Goal: Information Seeking & Learning: Learn about a topic

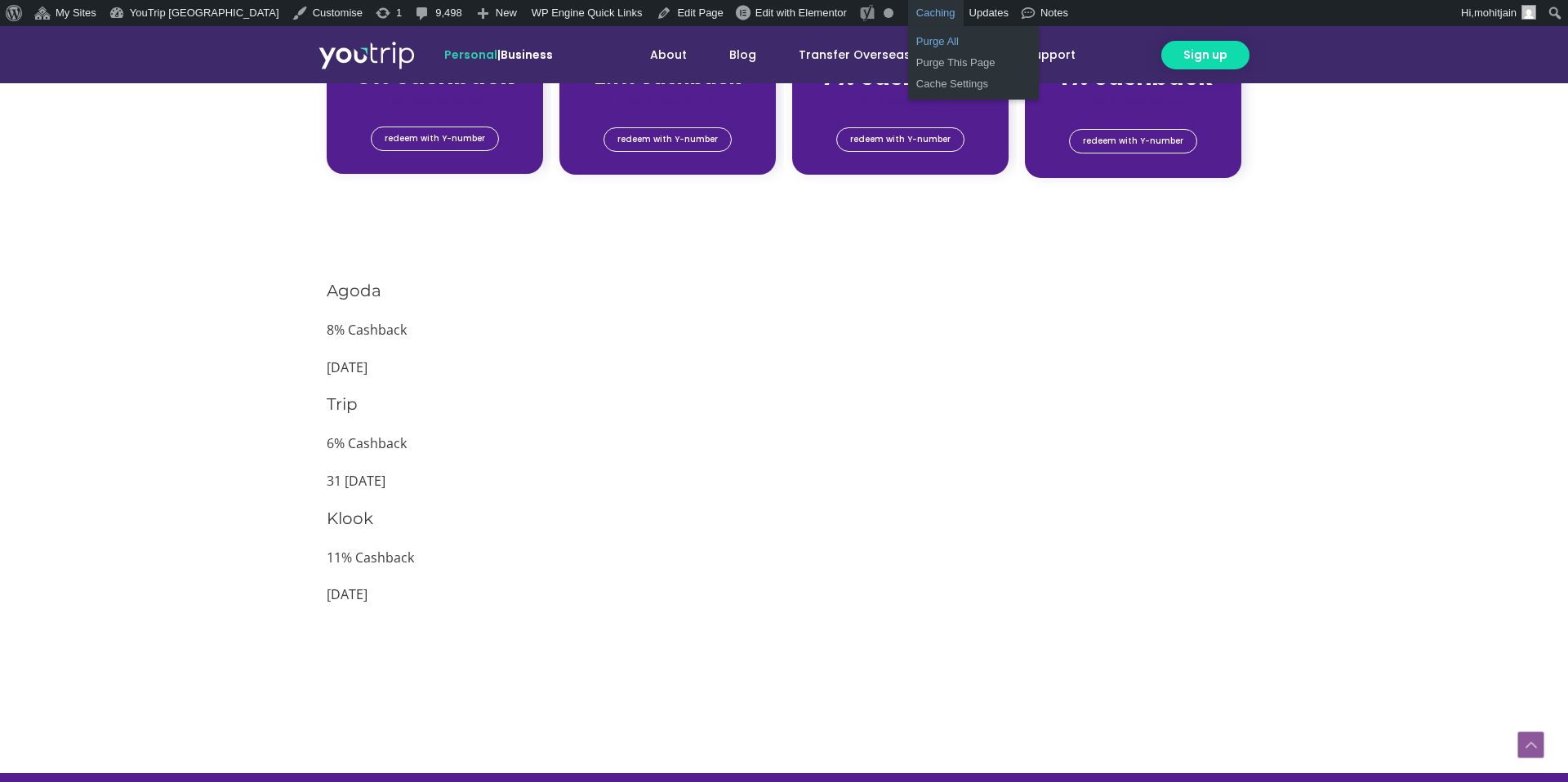
click at [908, 45] on link "Purge All" at bounding box center [973, 42] width 131 height 21
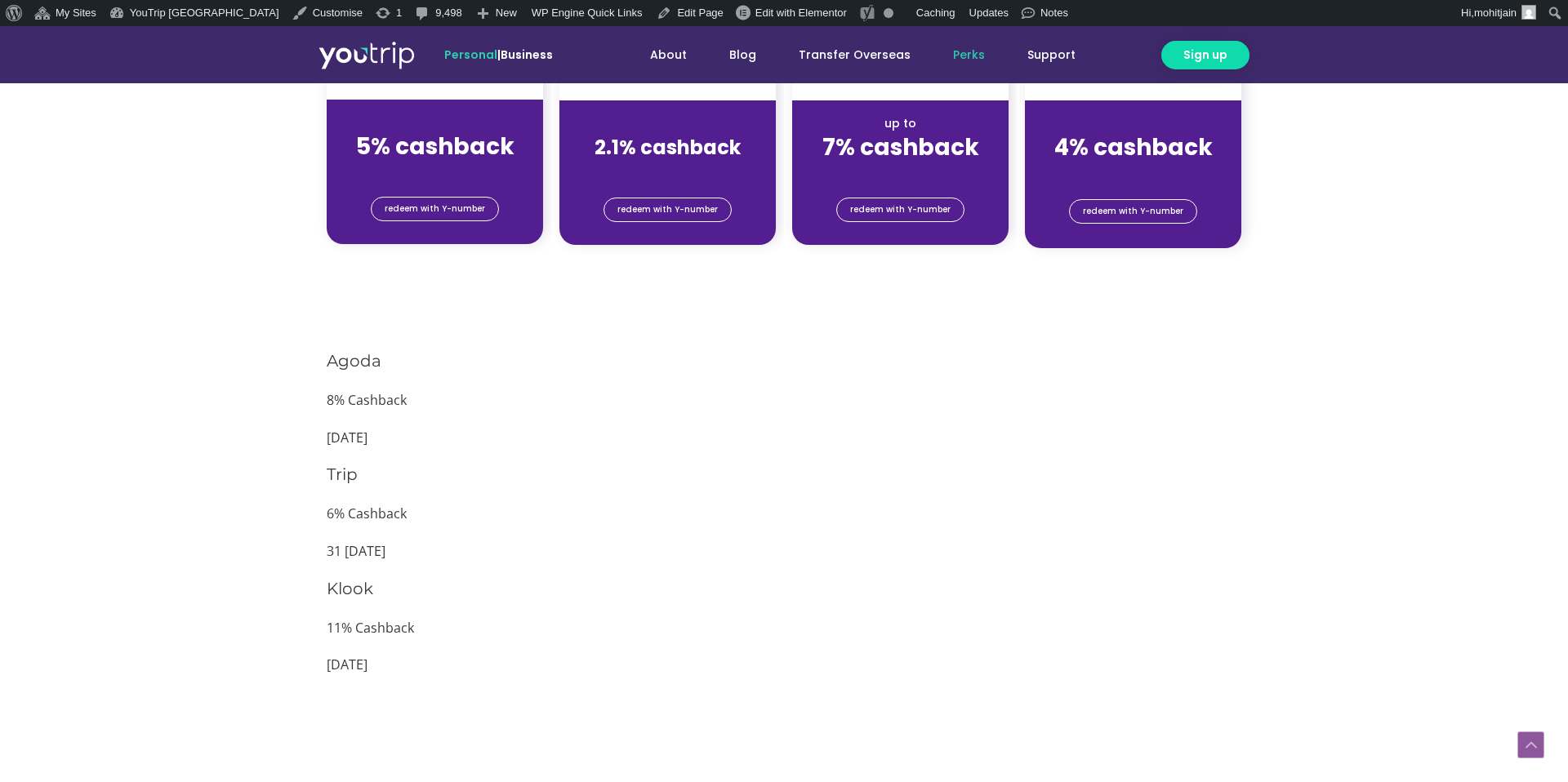
scroll to position [1394, 0]
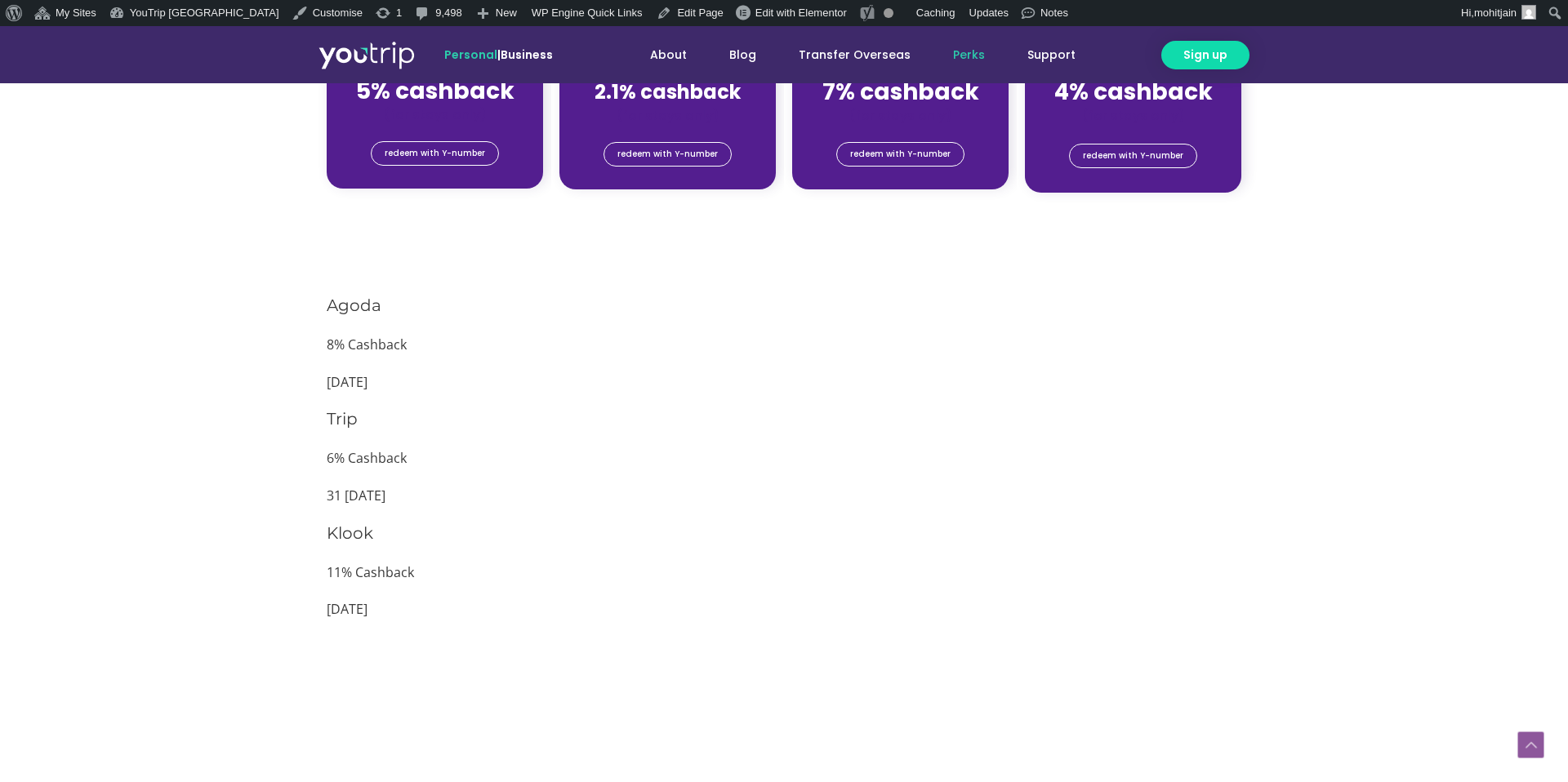
scroll to position [1493, 0]
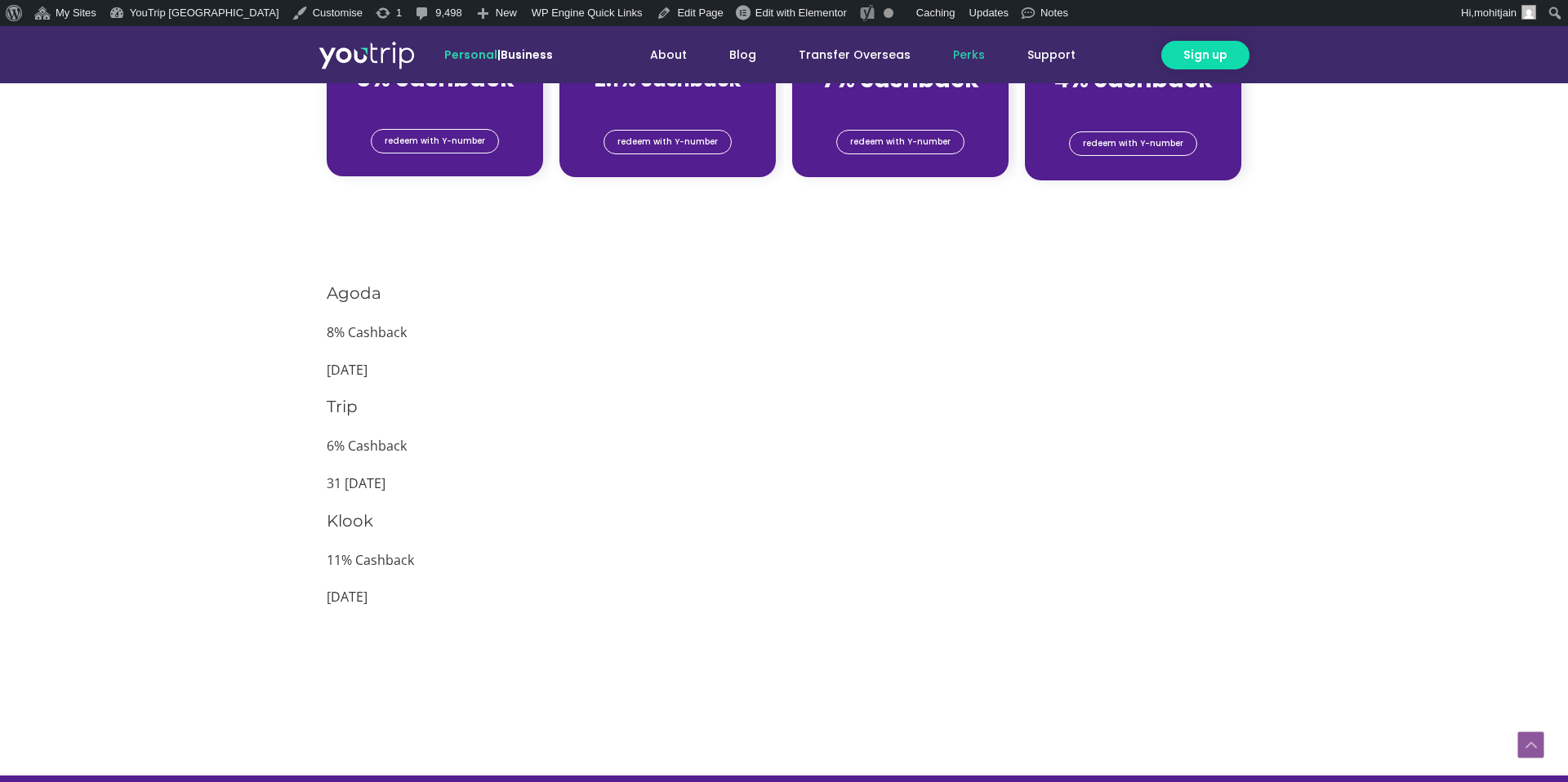
click at [768, 339] on p "8% Cashback" at bounding box center [784, 332] width 915 height 24
click at [908, 67] on link "Purge This Page" at bounding box center [973, 63] width 131 height 21
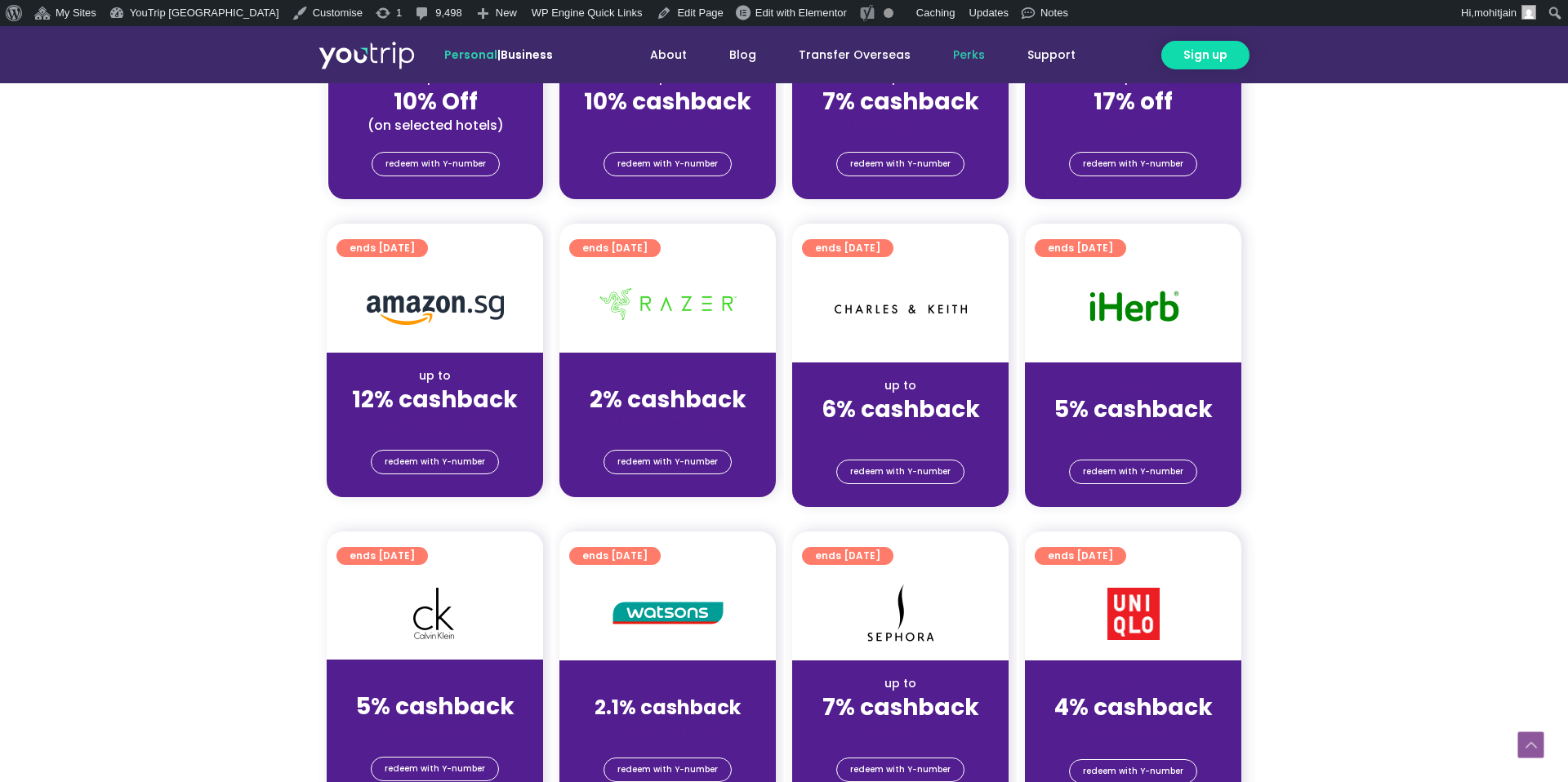
scroll to position [787, 0]
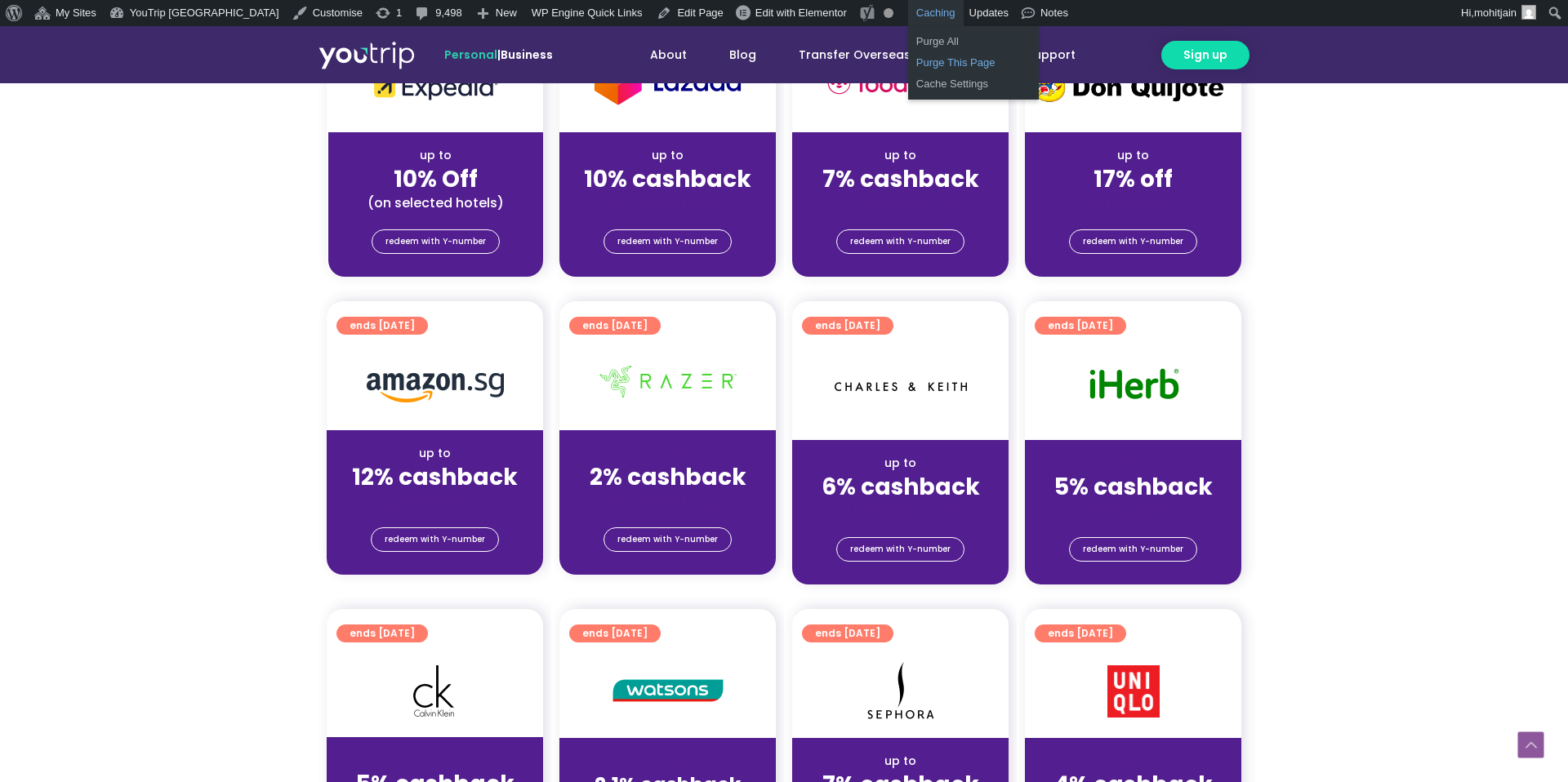
click at [908, 62] on link "Purge This Page" at bounding box center [973, 63] width 131 height 21
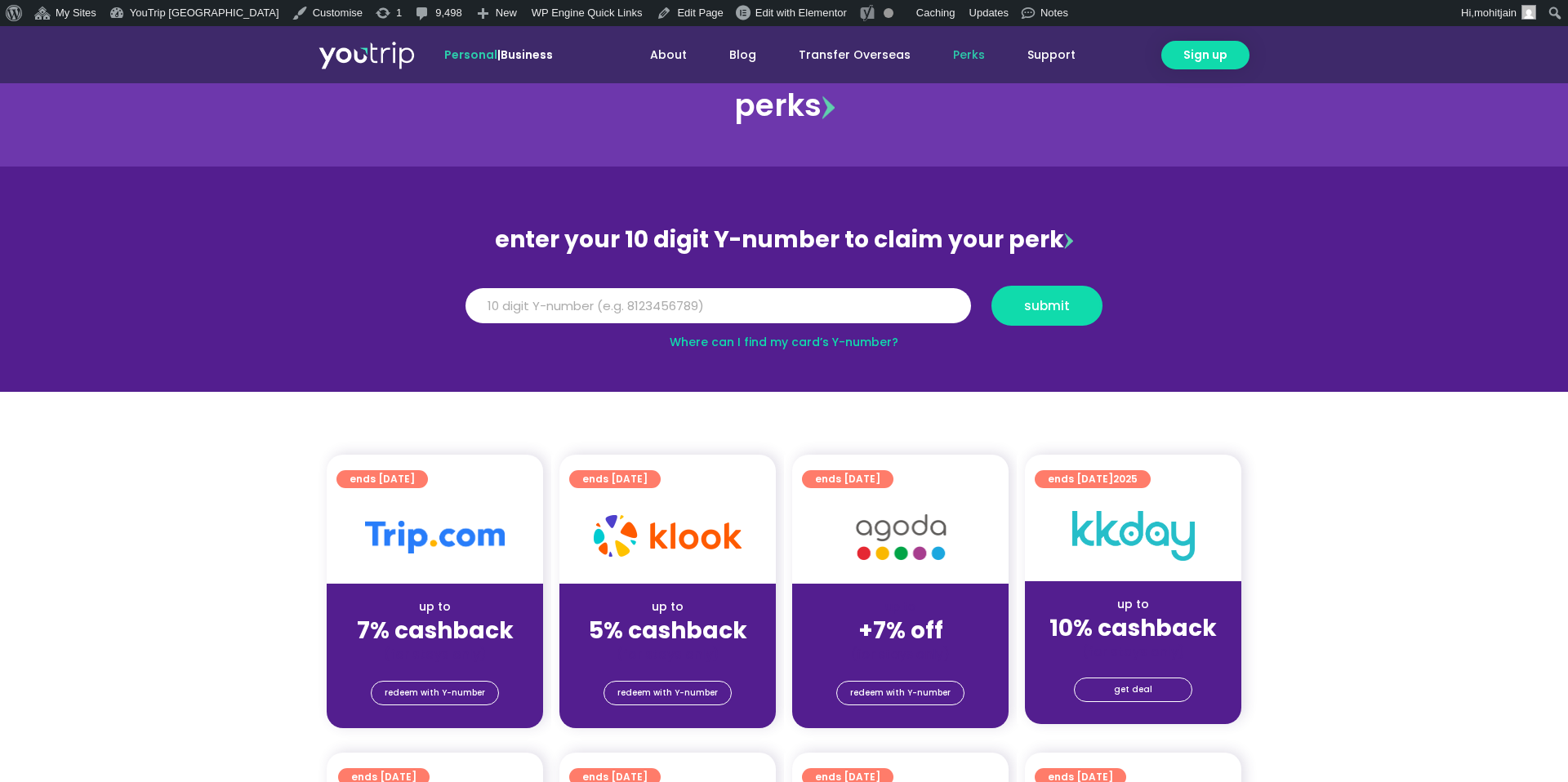
scroll to position [37, 0]
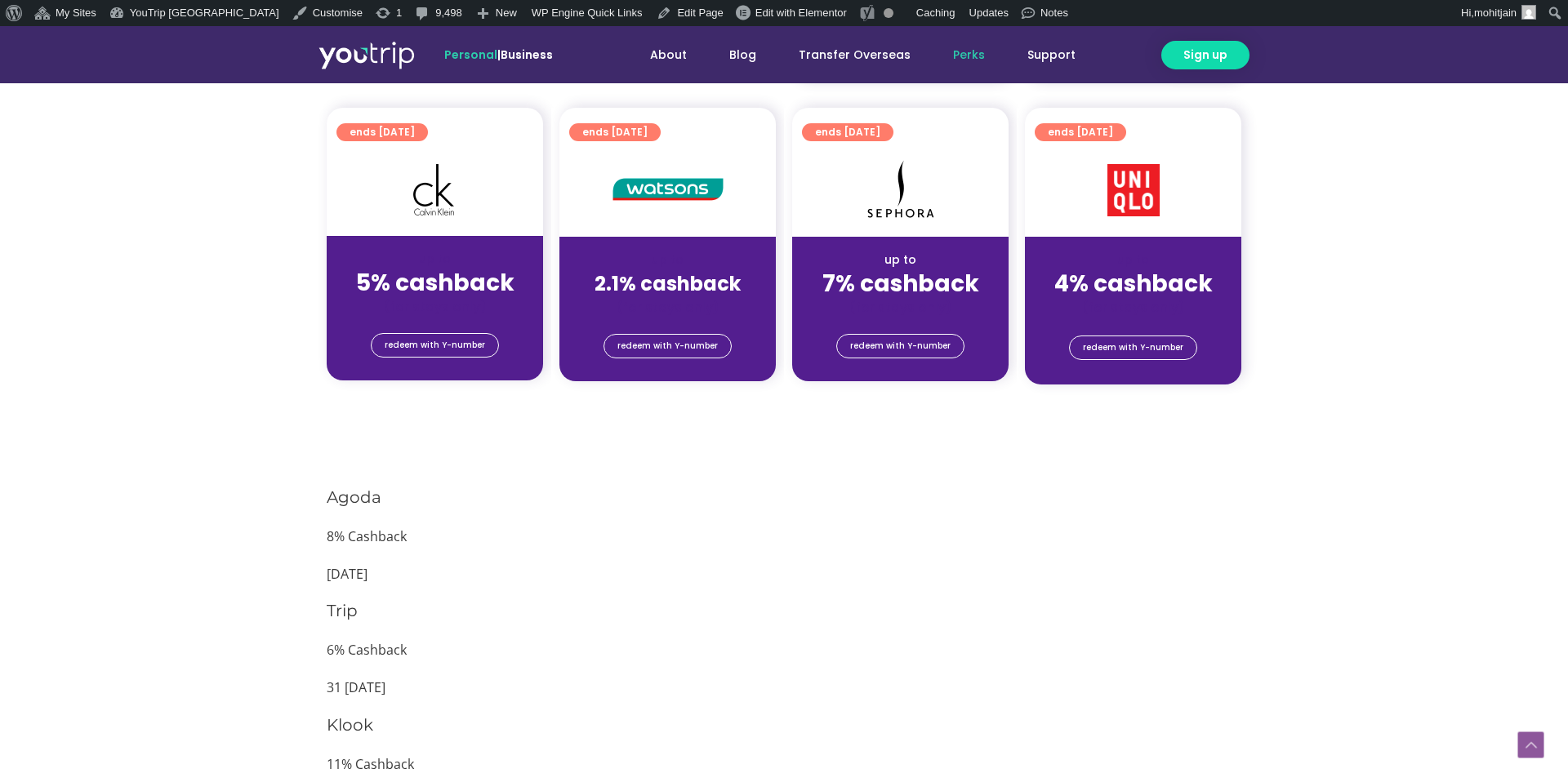
scroll to position [1238, 0]
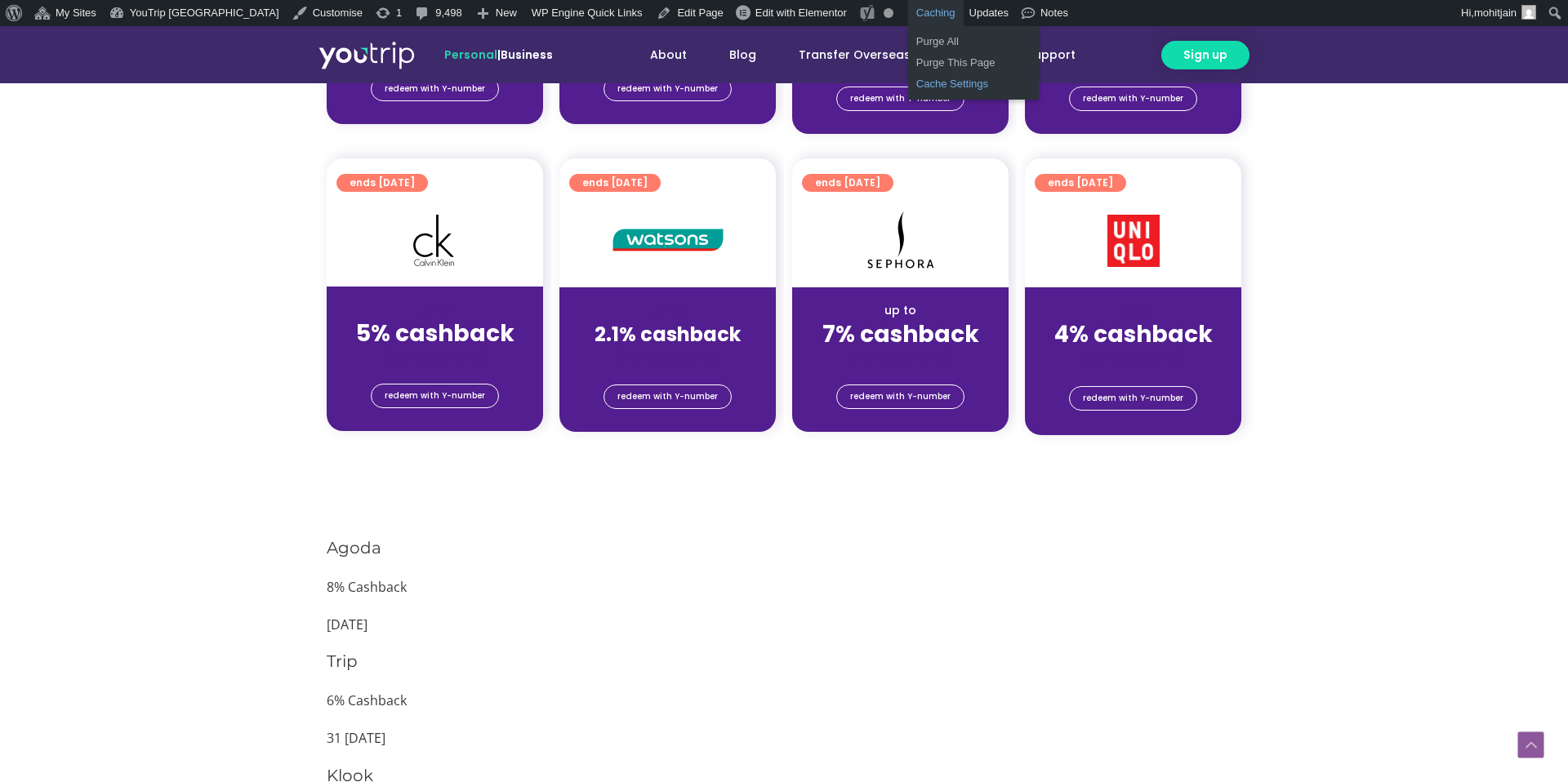
click at [908, 78] on link "Cache Settings" at bounding box center [973, 84] width 131 height 21
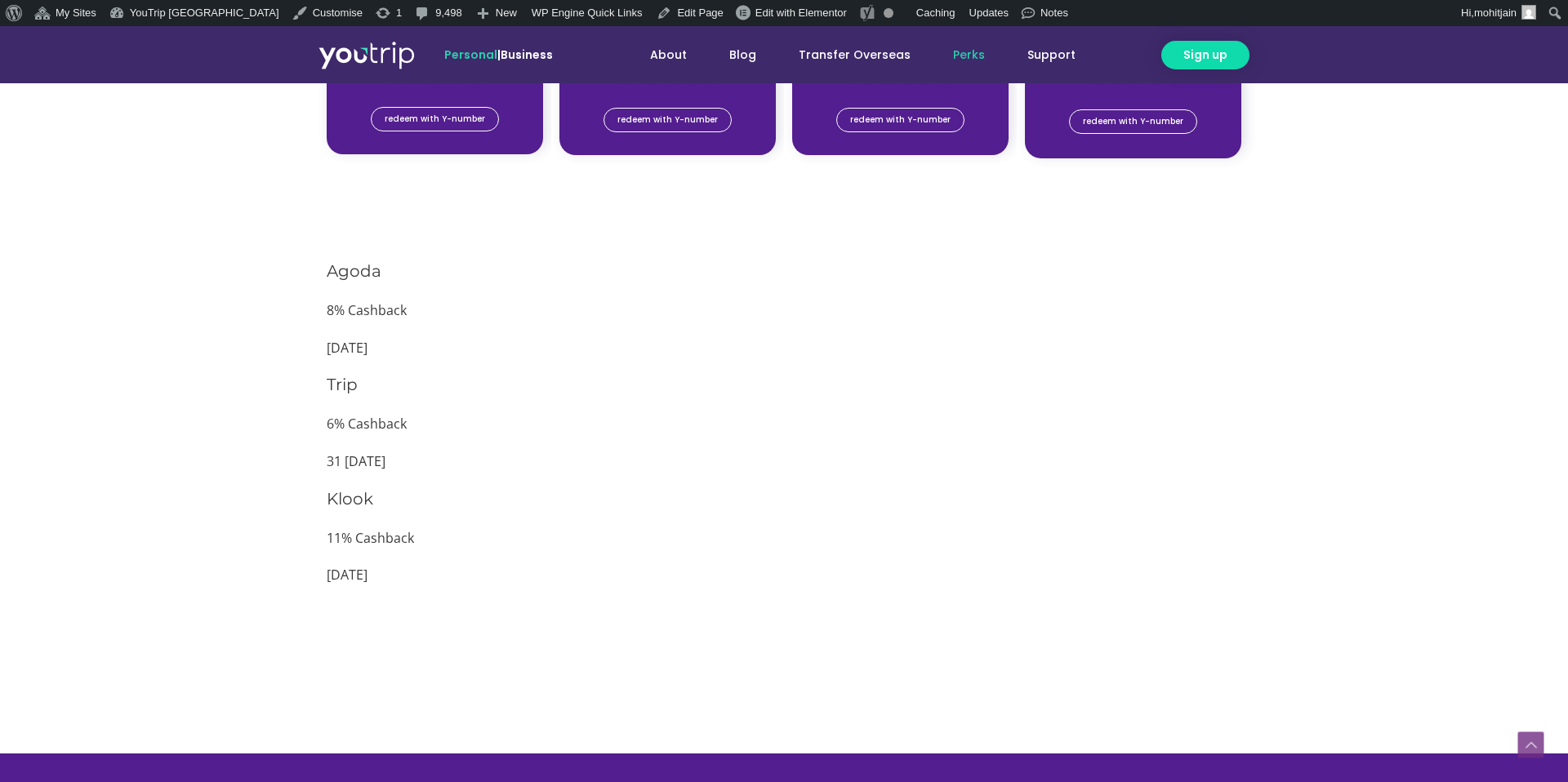
scroll to position [1502, 0]
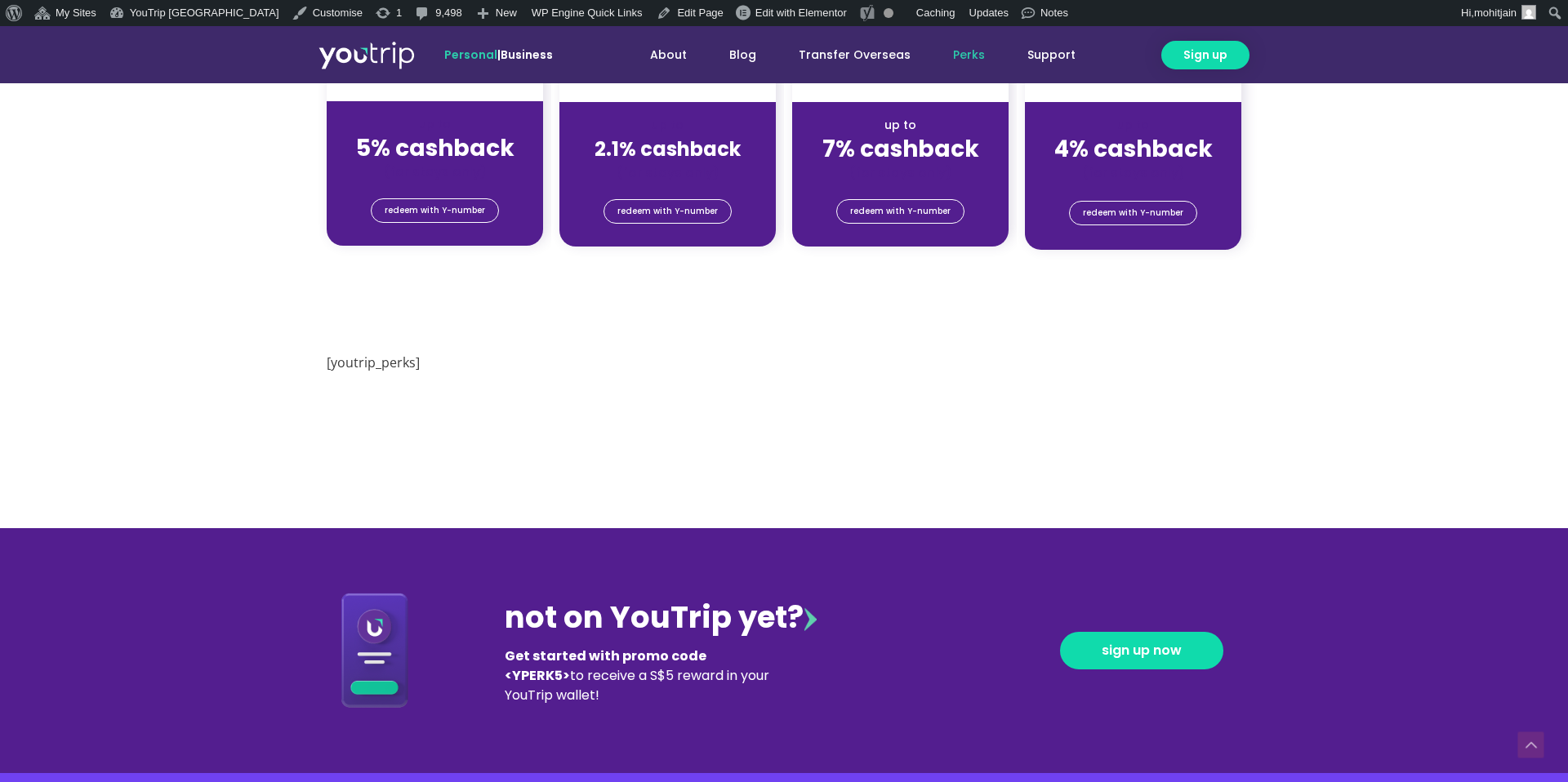
scroll to position [1421, 0]
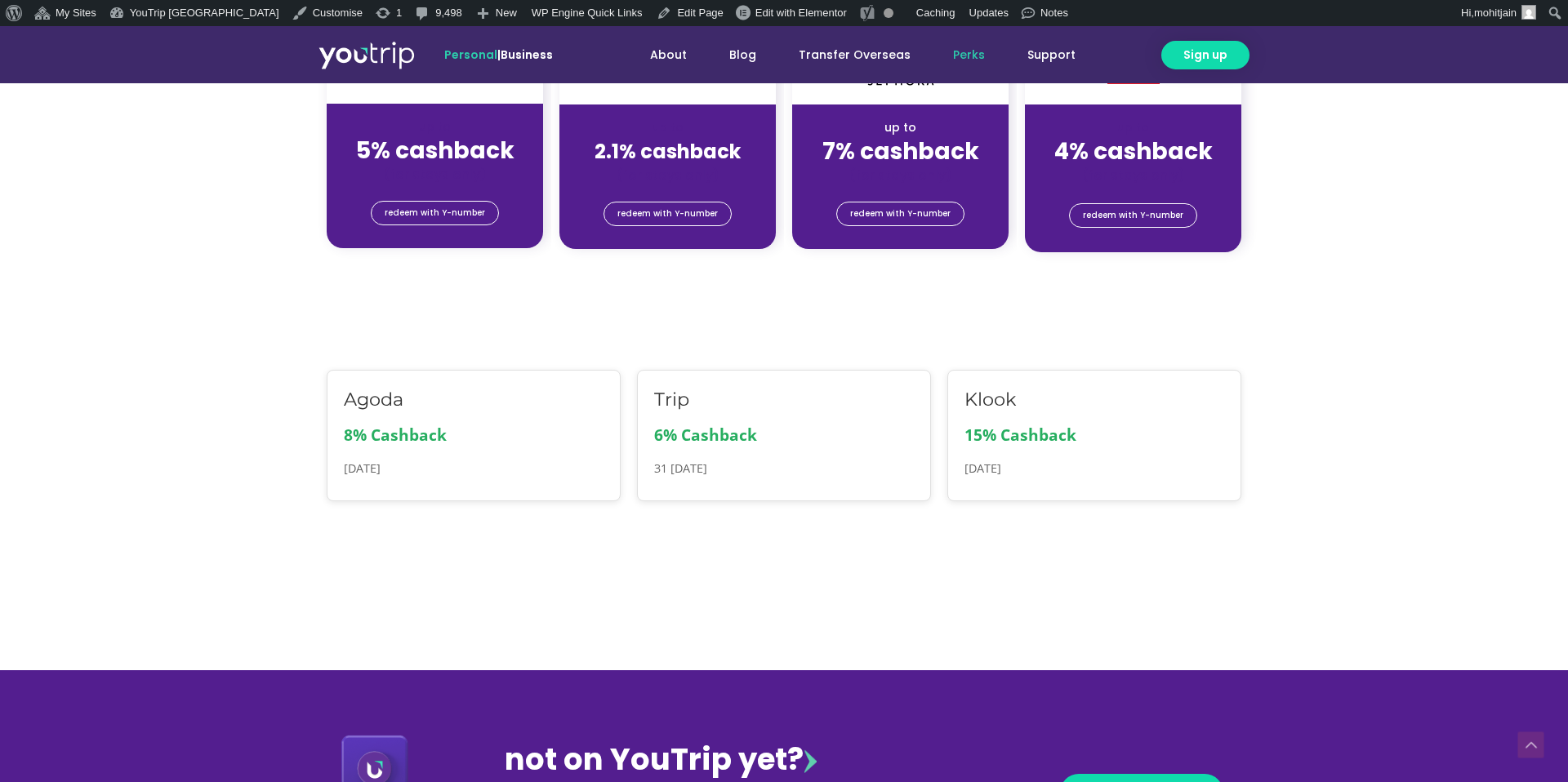
click at [713, 228] on div "redeem with Y-number" at bounding box center [667, 216] width 216 height 65
